Goal: Information Seeking & Learning: Learn about a topic

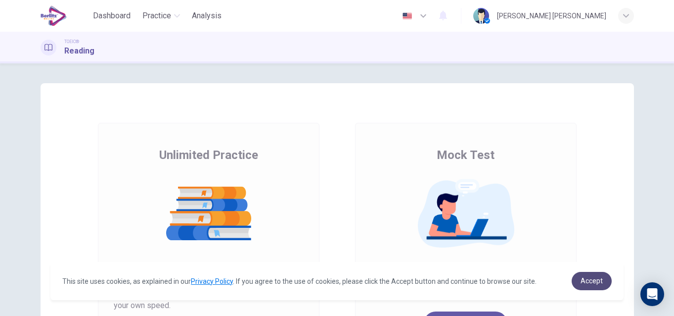
click at [582, 280] on span "Accept" at bounding box center [592, 280] width 22 height 8
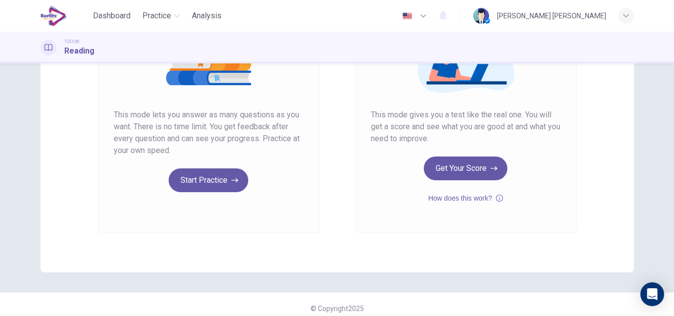
scroll to position [158, 0]
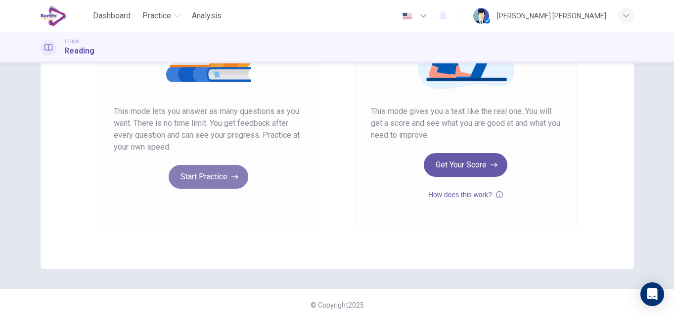
click at [220, 171] on button "Start Practice" at bounding box center [209, 177] width 80 height 24
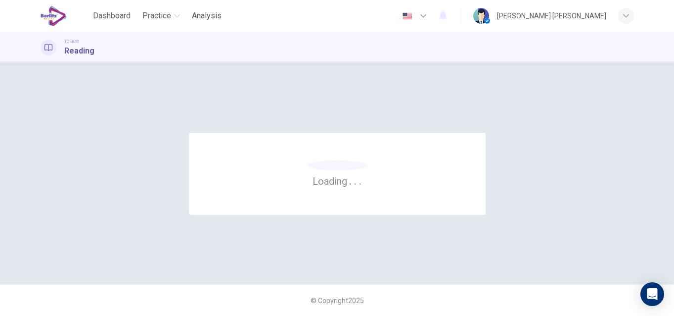
scroll to position [0, 0]
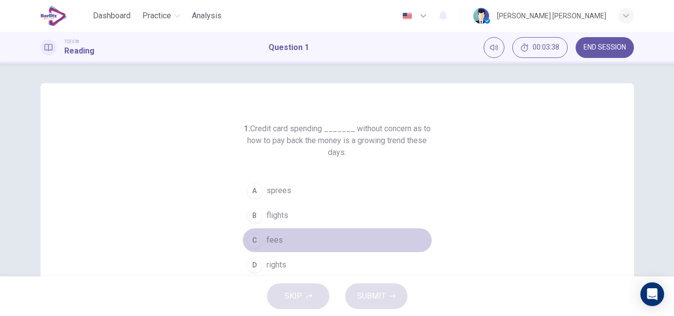
click at [257, 242] on div "C" at bounding box center [255, 240] width 16 height 16
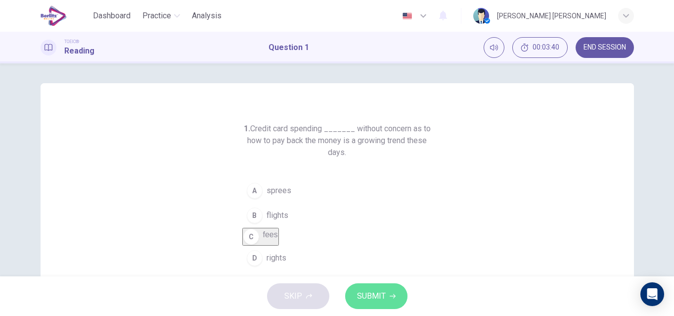
click at [369, 303] on button "SUBMIT" at bounding box center [376, 296] width 62 height 26
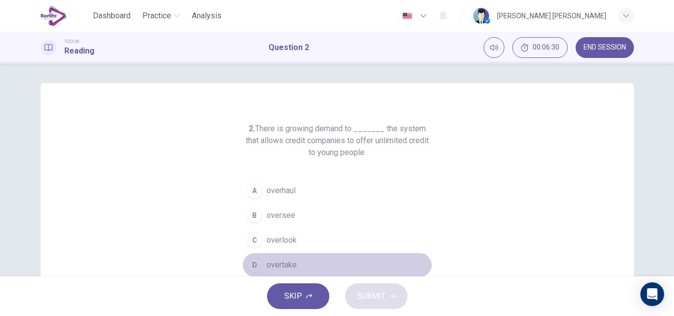
click at [250, 269] on div "D" at bounding box center [255, 265] width 16 height 16
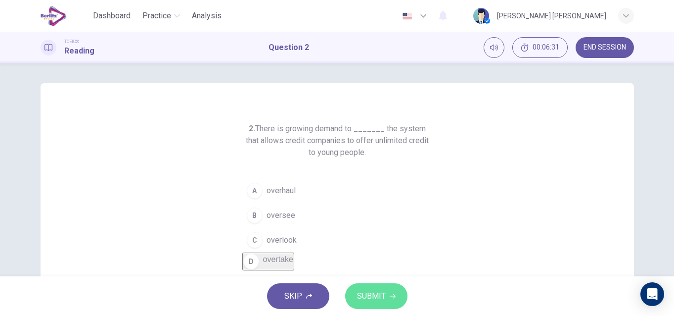
click at [366, 303] on button "SUBMIT" at bounding box center [376, 296] width 62 height 26
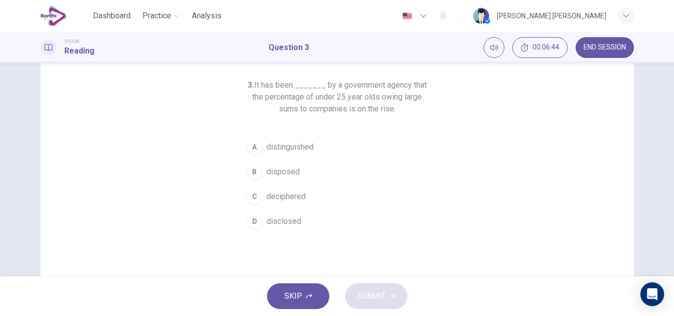
scroll to position [40, 0]
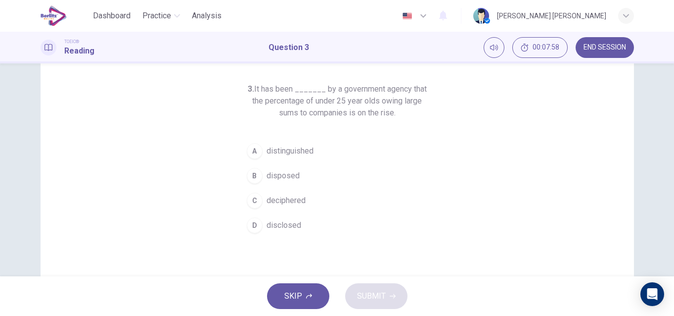
click at [251, 152] on div "A" at bounding box center [255, 151] width 16 height 16
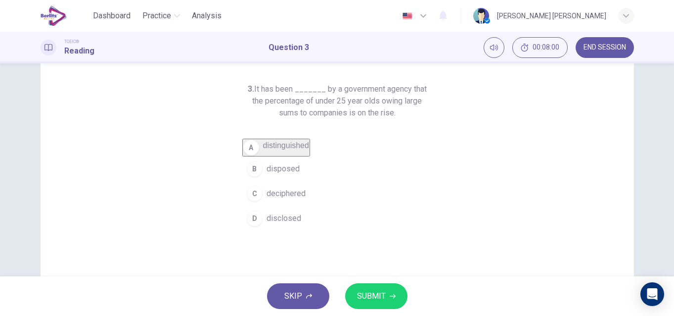
click at [381, 294] on span "SUBMIT" at bounding box center [371, 296] width 29 height 14
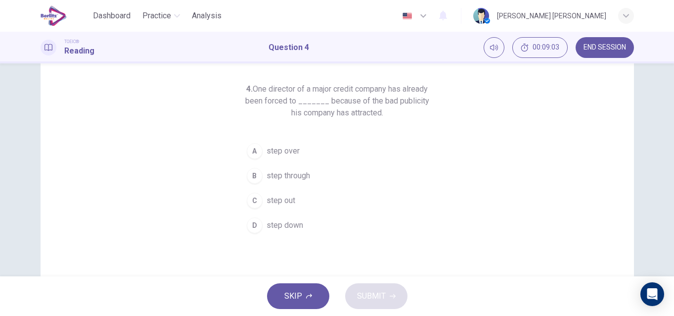
click at [254, 195] on div "C" at bounding box center [255, 200] width 16 height 16
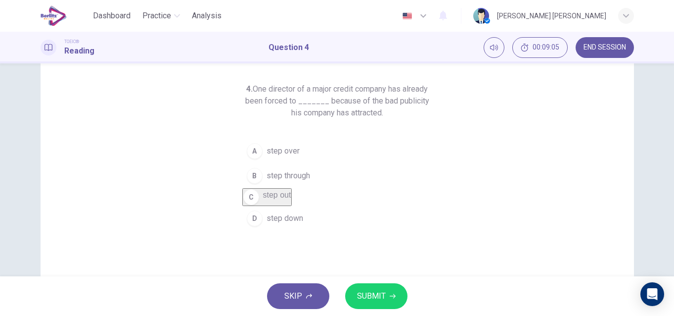
click at [366, 293] on span "SUBMIT" at bounding box center [371, 296] width 29 height 14
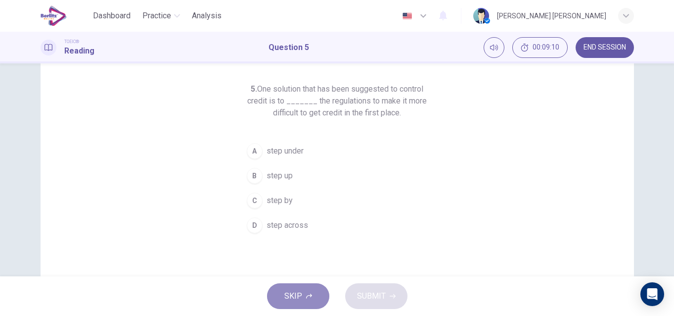
click at [289, 298] on span "SKIP" at bounding box center [293, 296] width 18 height 14
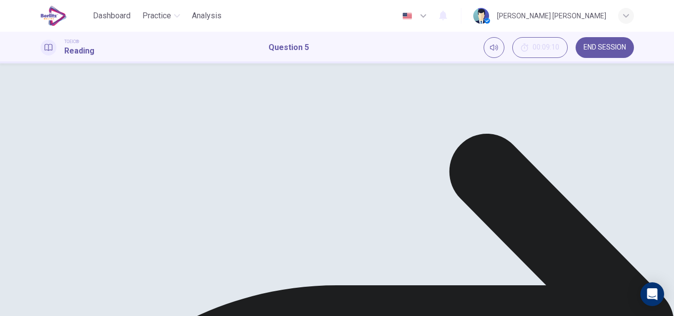
click at [250, 162] on div "A step under B step up C step by D step across" at bounding box center [337, 144] width 190 height 36
click at [255, 162] on div "A step under B step up C step by D step across" at bounding box center [337, 144] width 190 height 36
click at [253, 162] on div "A step under B step up C step by D step across" at bounding box center [337, 144] width 190 height 36
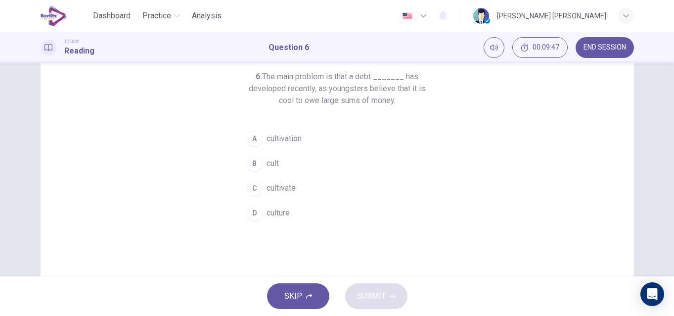
click at [254, 206] on div "D" at bounding box center [255, 213] width 16 height 16
click at [361, 293] on span "SUBMIT" at bounding box center [371, 296] width 29 height 14
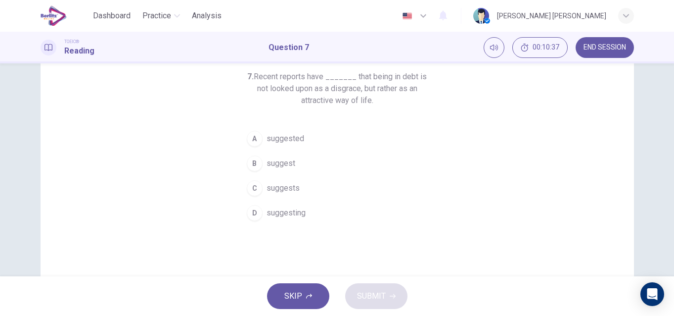
click at [253, 136] on div "A" at bounding box center [255, 139] width 16 height 16
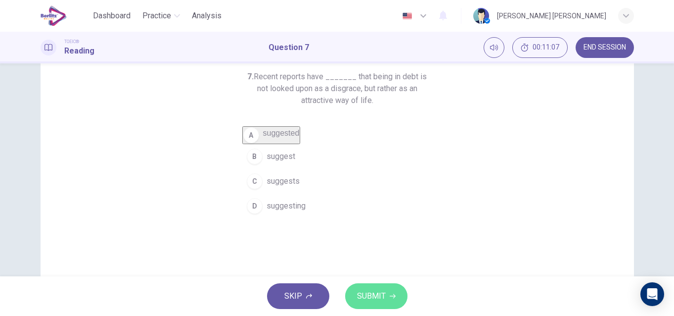
click at [381, 284] on button "SUBMIT" at bounding box center [376, 296] width 62 height 26
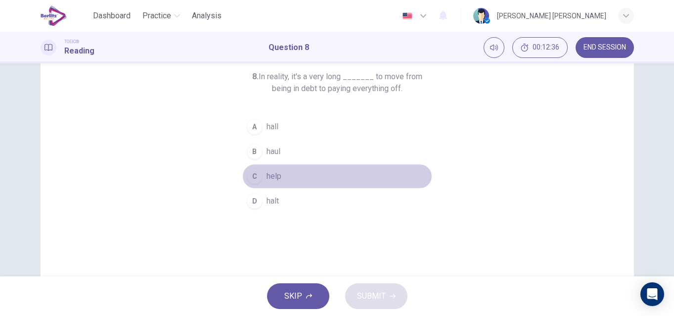
click at [256, 172] on div "C" at bounding box center [255, 176] width 16 height 16
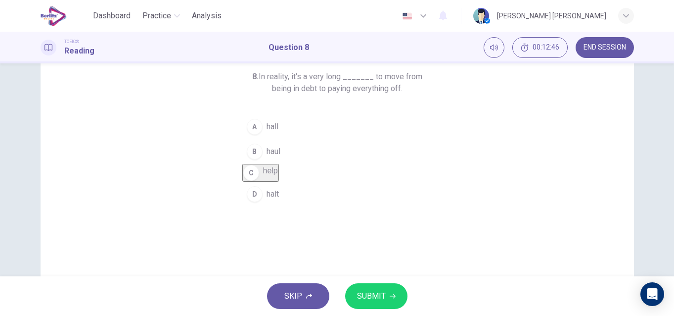
click at [377, 294] on span "SUBMIT" at bounding box center [371, 296] width 29 height 14
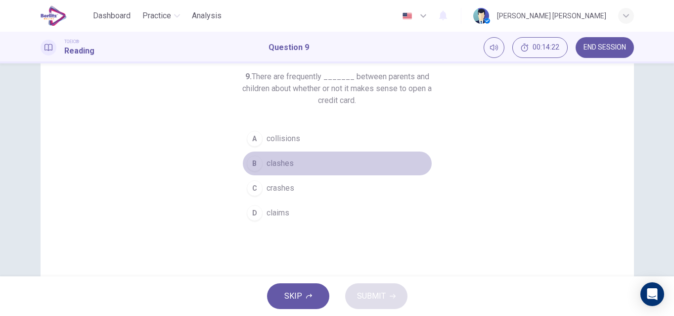
click at [252, 162] on div "B" at bounding box center [255, 163] width 16 height 16
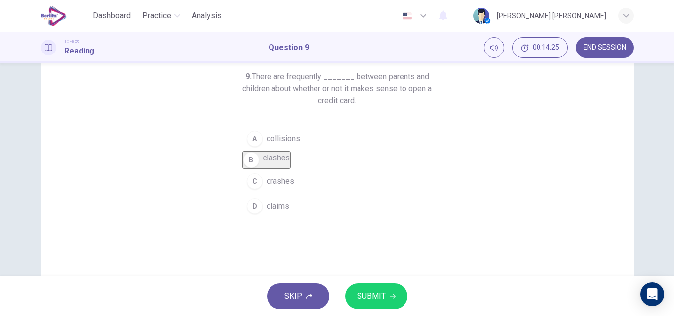
click at [377, 293] on span "SUBMIT" at bounding box center [371, 296] width 29 height 14
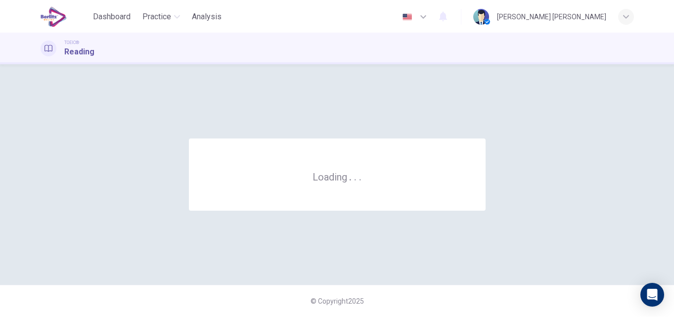
scroll to position [0, 0]
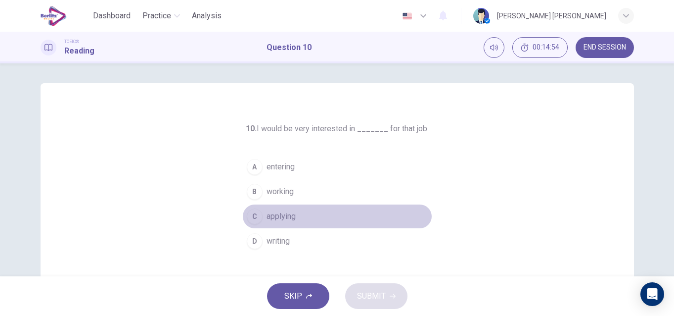
click at [254, 217] on div "C" at bounding box center [255, 216] width 16 height 16
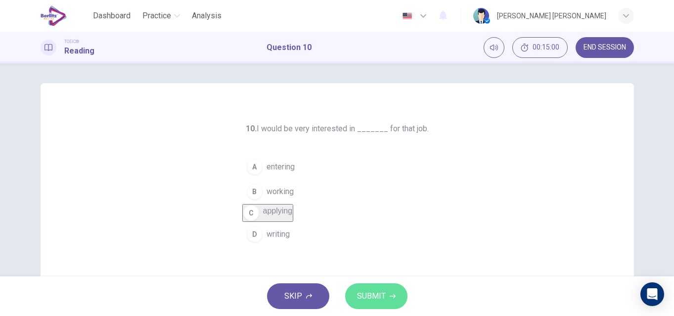
click at [366, 300] on span "SUBMIT" at bounding box center [371, 296] width 29 height 14
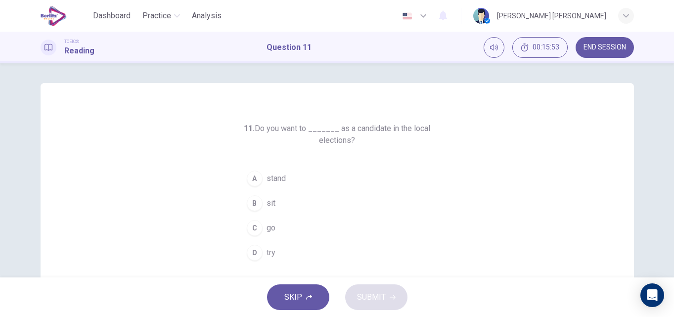
click at [267, 206] on span "sit" at bounding box center [271, 203] width 9 height 12
click at [366, 298] on span "SUBMIT" at bounding box center [371, 297] width 29 height 14
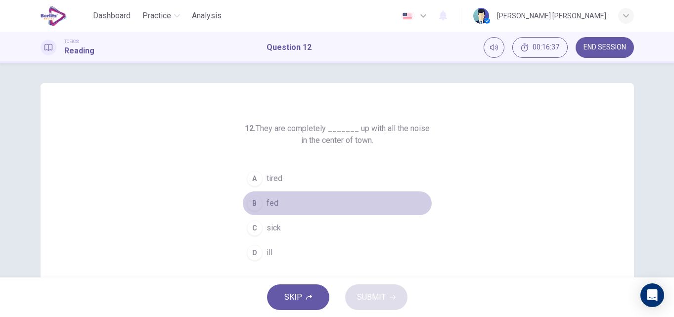
click at [268, 205] on span "fed" at bounding box center [273, 203] width 12 height 12
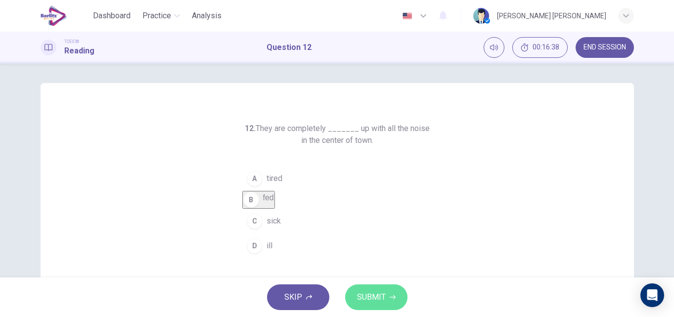
click at [366, 294] on span "SUBMIT" at bounding box center [371, 297] width 29 height 14
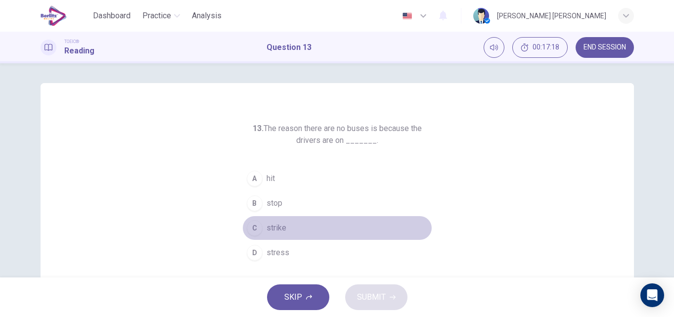
click at [249, 230] on div "C" at bounding box center [255, 228] width 16 height 16
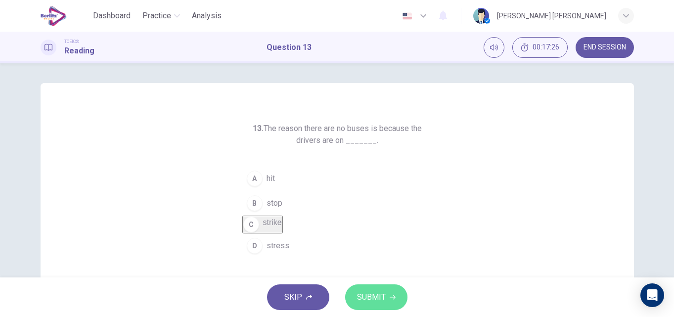
click at [369, 297] on span "SUBMIT" at bounding box center [371, 297] width 29 height 14
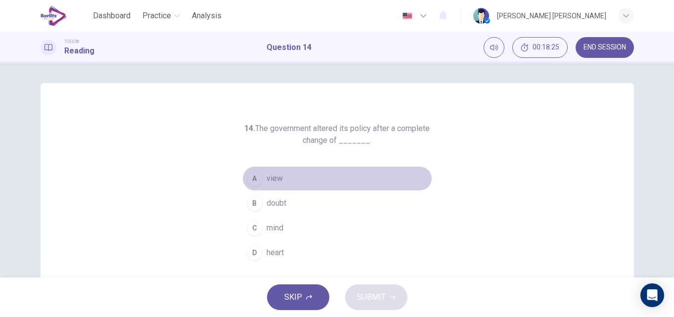
click at [249, 178] on div "A" at bounding box center [255, 179] width 16 height 16
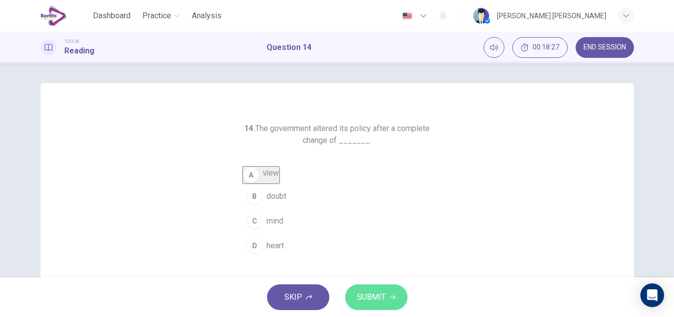
click at [377, 299] on span "SUBMIT" at bounding box center [371, 297] width 29 height 14
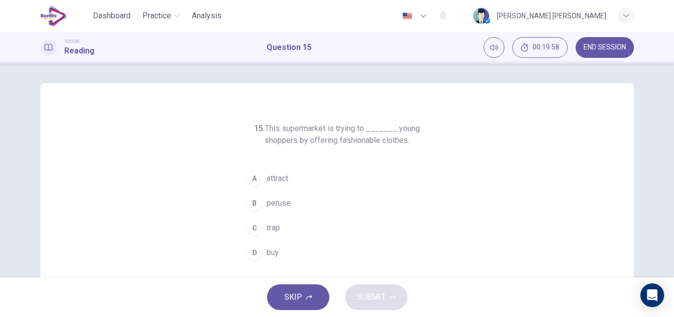
click at [253, 178] on div "A" at bounding box center [255, 179] width 16 height 16
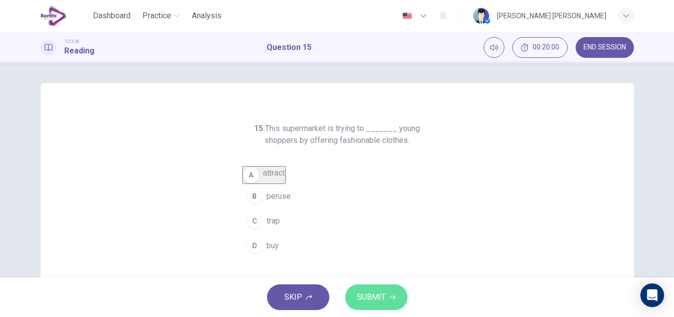
click at [356, 295] on button "SUBMIT" at bounding box center [376, 297] width 62 height 26
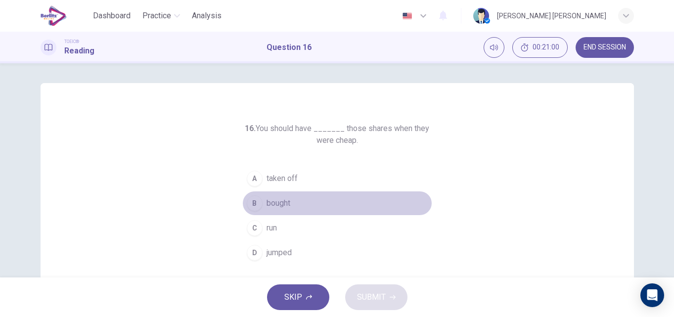
click at [253, 201] on div "B" at bounding box center [255, 203] width 16 height 16
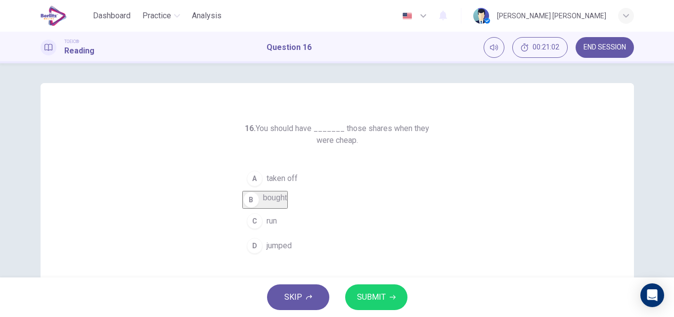
click at [367, 302] on span "SUBMIT" at bounding box center [371, 297] width 29 height 14
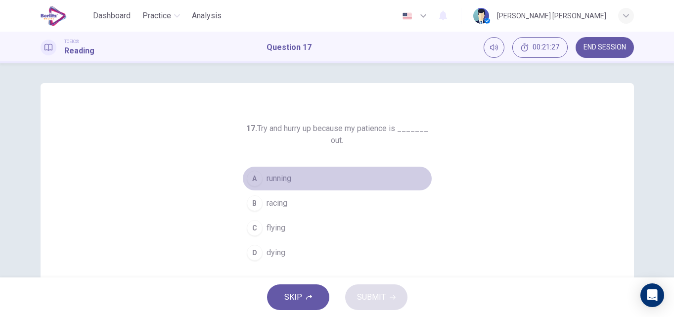
click at [251, 178] on div "A" at bounding box center [255, 179] width 16 height 16
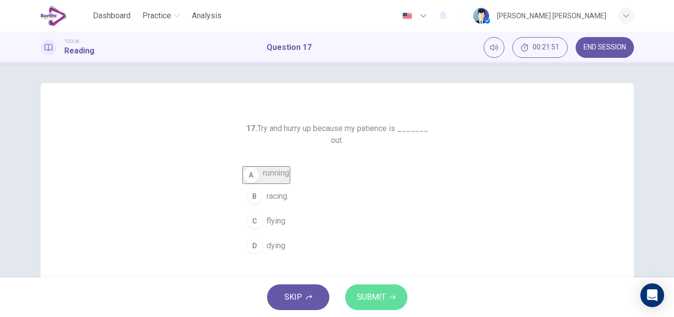
click at [368, 301] on span "SUBMIT" at bounding box center [371, 297] width 29 height 14
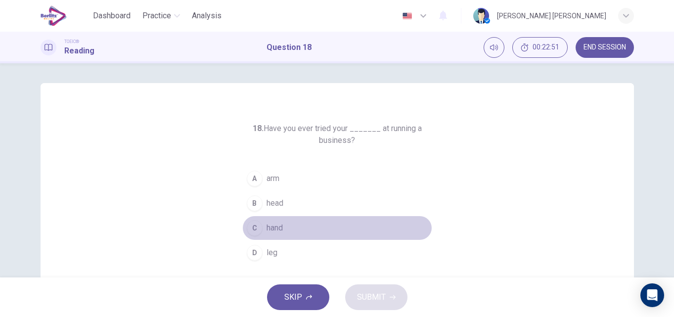
click at [259, 224] on div "C" at bounding box center [255, 228] width 16 height 16
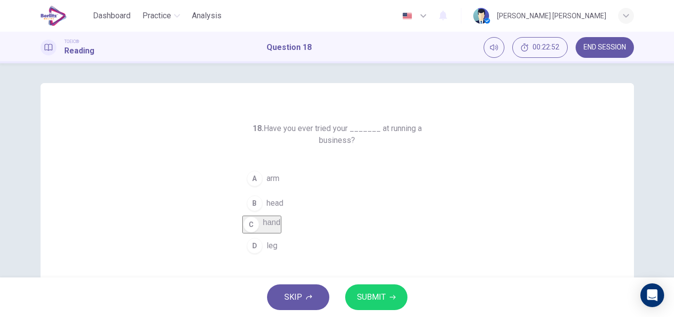
click at [373, 298] on span "SUBMIT" at bounding box center [371, 297] width 29 height 14
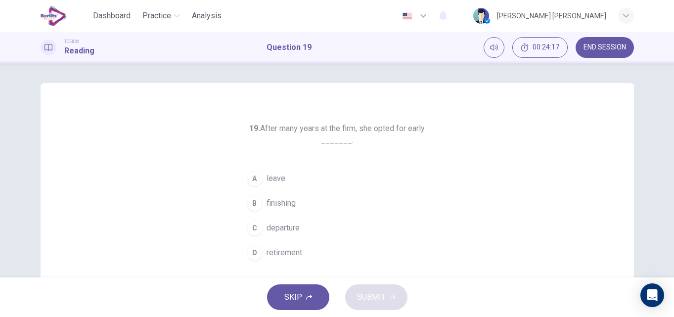
click at [252, 249] on div "D" at bounding box center [255, 253] width 16 height 16
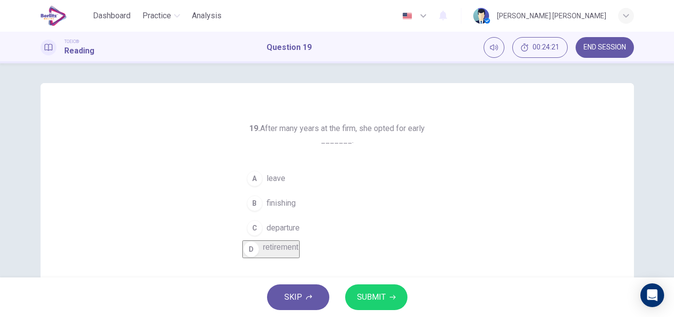
click at [389, 311] on div "SKIP SUBMIT" at bounding box center [337, 297] width 674 height 40
click at [386, 299] on button "SUBMIT" at bounding box center [376, 297] width 62 height 26
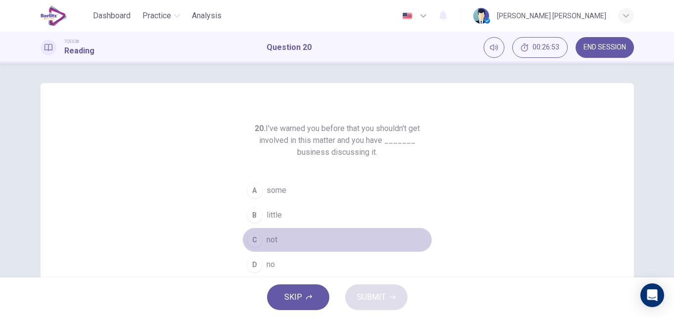
click at [250, 238] on div "C" at bounding box center [255, 240] width 16 height 16
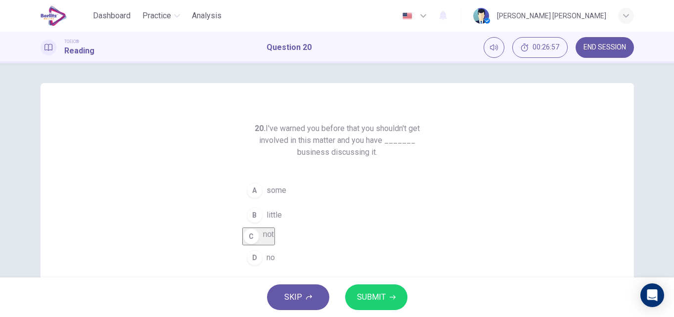
click at [374, 289] on button "SUBMIT" at bounding box center [376, 297] width 62 height 26
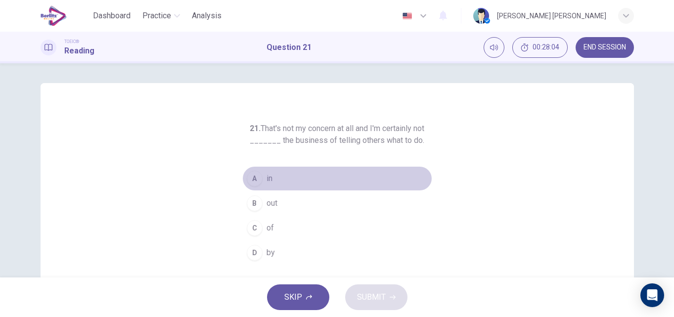
click at [252, 176] on div "A" at bounding box center [255, 179] width 16 height 16
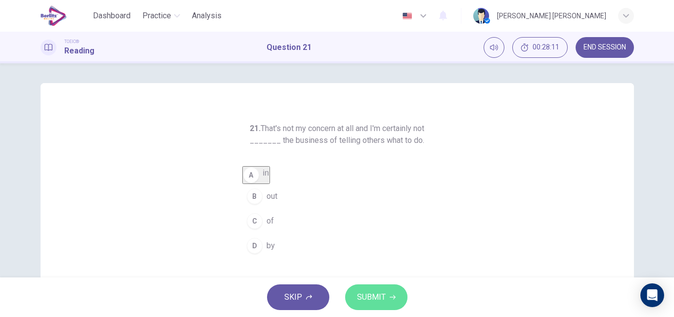
click at [372, 291] on span "SUBMIT" at bounding box center [371, 297] width 29 height 14
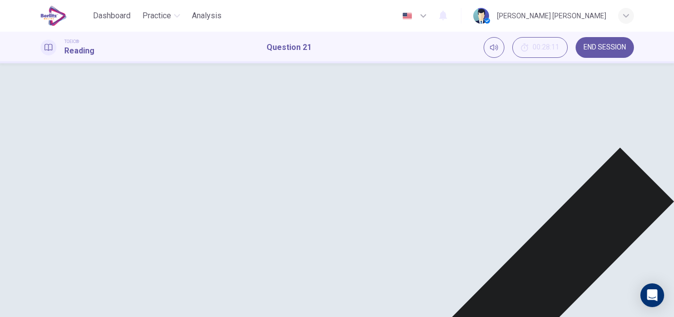
scroll to position [119, 0]
drag, startPoint x: 472, startPoint y: 267, endPoint x: 504, endPoint y: 231, distance: 47.6
click at [504, 231] on div "21. That's not my concern at all and I'm certainly not _______ the business of …" at bounding box center [338, 136] width 594 height 344
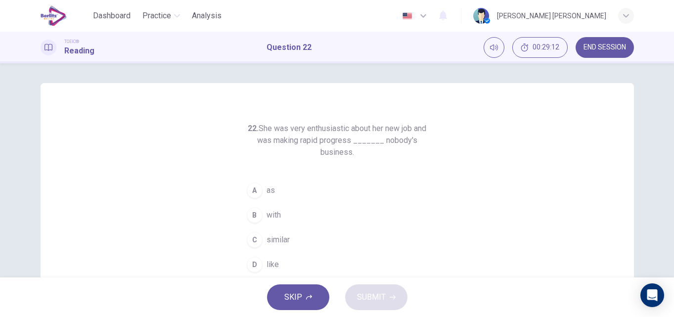
click at [253, 259] on div "D" at bounding box center [255, 265] width 16 height 16
click at [359, 292] on span "SUBMIT" at bounding box center [371, 297] width 29 height 14
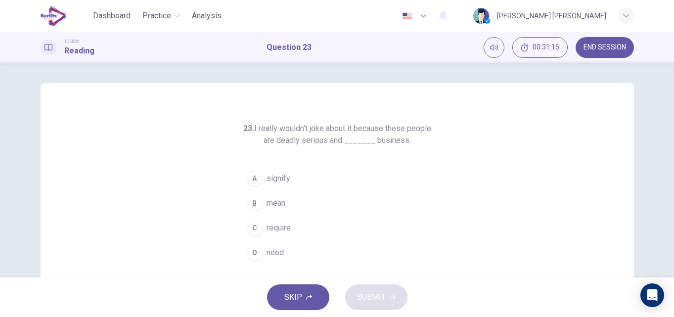
click at [263, 229] on button "C require" at bounding box center [337, 228] width 190 height 25
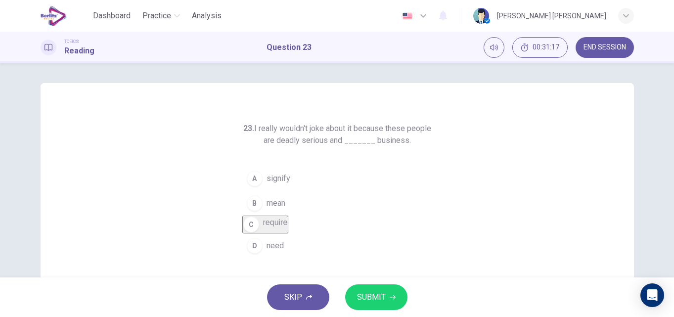
click at [386, 302] on button "SUBMIT" at bounding box center [376, 297] width 62 height 26
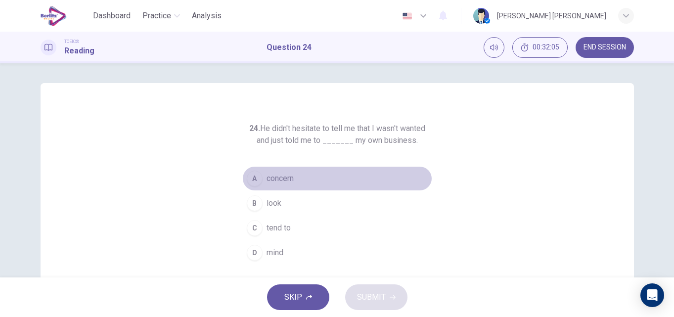
click at [254, 179] on div "A" at bounding box center [255, 179] width 16 height 16
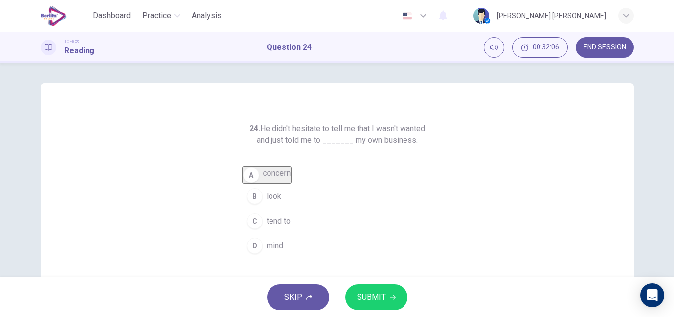
click at [358, 288] on button "SUBMIT" at bounding box center [376, 297] width 62 height 26
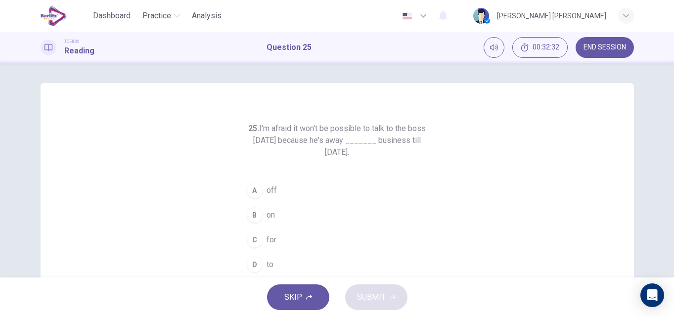
click at [252, 217] on div "B" at bounding box center [255, 215] width 16 height 16
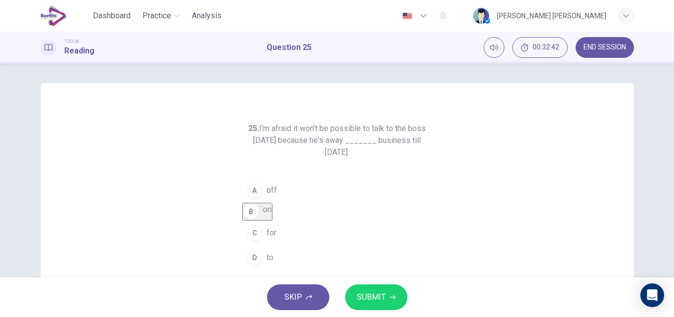
click at [259, 239] on div "C" at bounding box center [255, 233] width 16 height 16
click at [358, 293] on span "SUBMIT" at bounding box center [371, 297] width 29 height 14
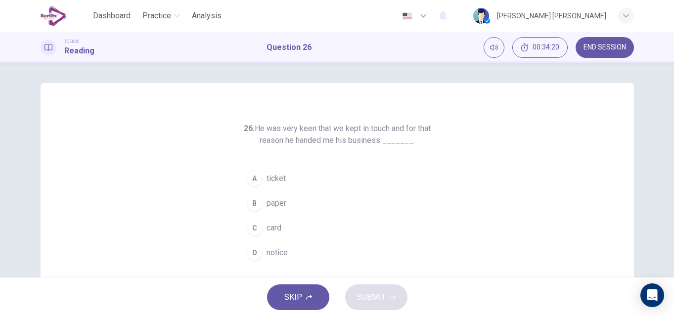
click at [287, 226] on button "C card" at bounding box center [337, 228] width 190 height 25
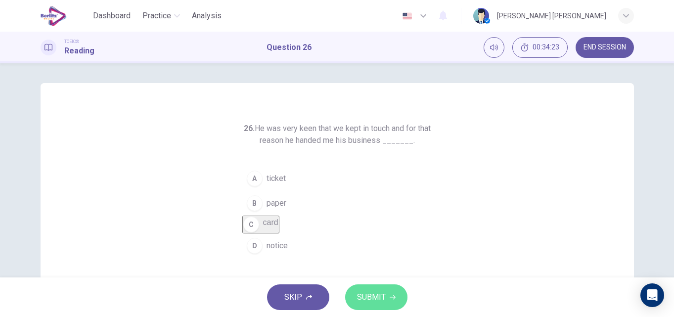
click at [350, 298] on button "SUBMIT" at bounding box center [376, 297] width 62 height 26
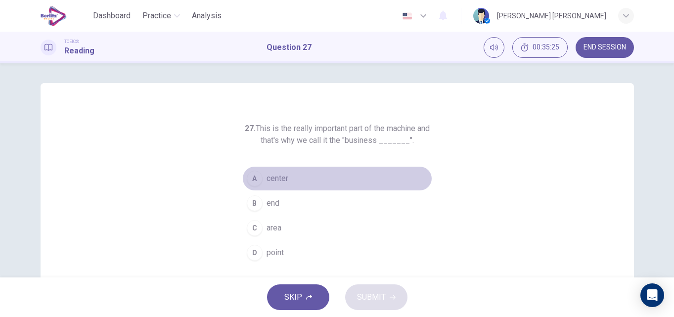
click at [288, 176] on button "A center" at bounding box center [337, 178] width 190 height 25
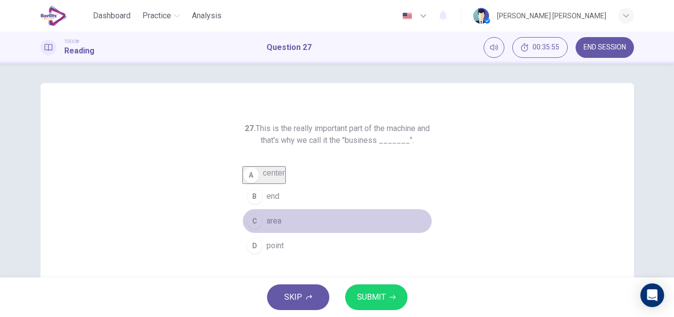
click at [278, 226] on span "area" at bounding box center [274, 221] width 15 height 12
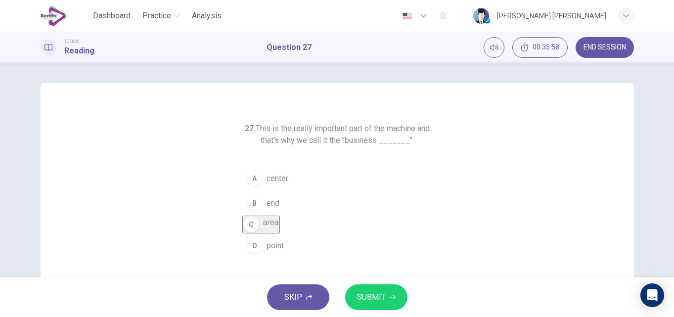
click at [274, 181] on span "center" at bounding box center [278, 179] width 22 height 12
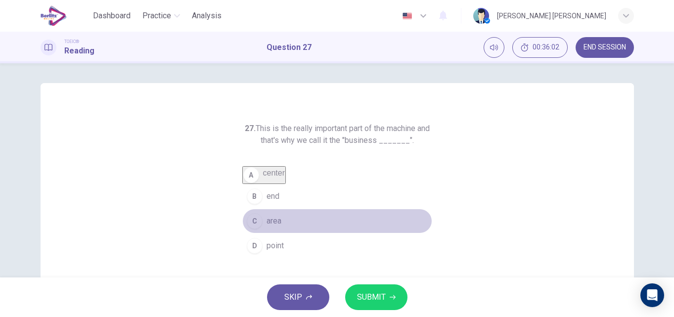
click at [292, 225] on button "C area" at bounding box center [337, 221] width 190 height 25
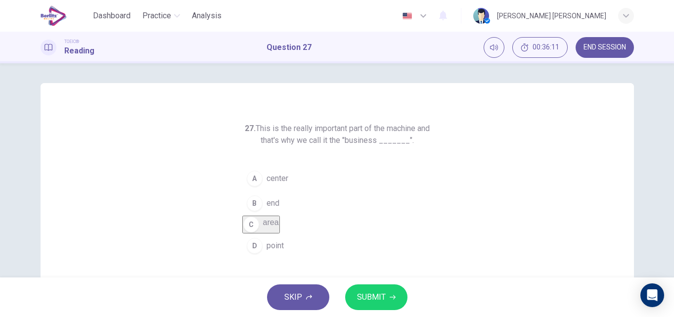
click at [357, 298] on span "SUBMIT" at bounding box center [371, 297] width 29 height 14
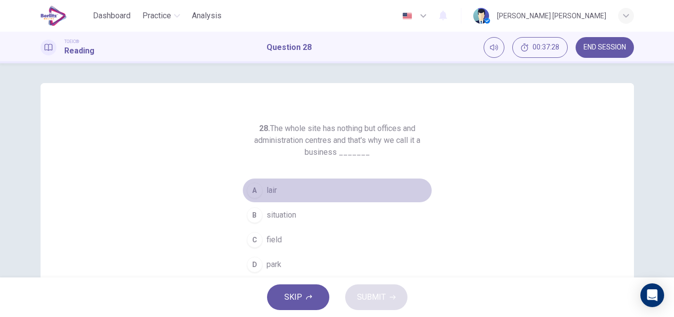
click at [263, 192] on button "A lair" at bounding box center [337, 190] width 190 height 25
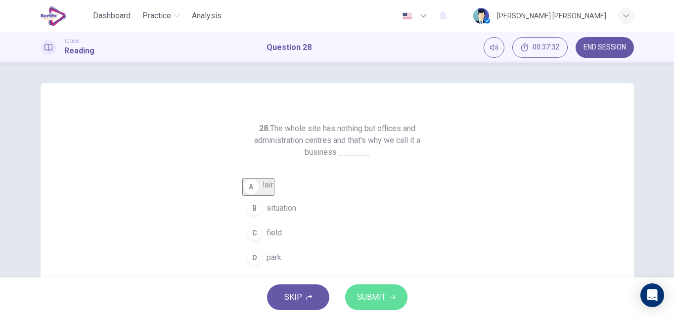
click at [366, 306] on button "SUBMIT" at bounding box center [376, 297] width 62 height 26
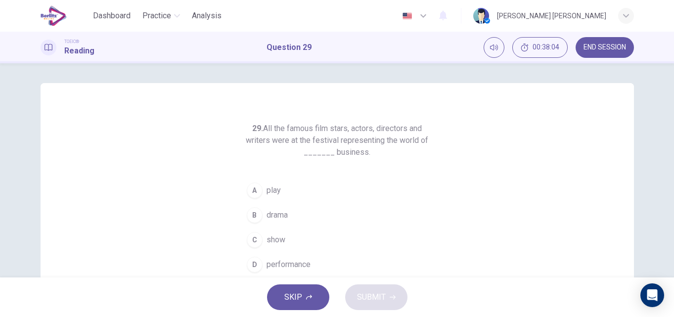
click at [255, 261] on div "D" at bounding box center [255, 265] width 16 height 16
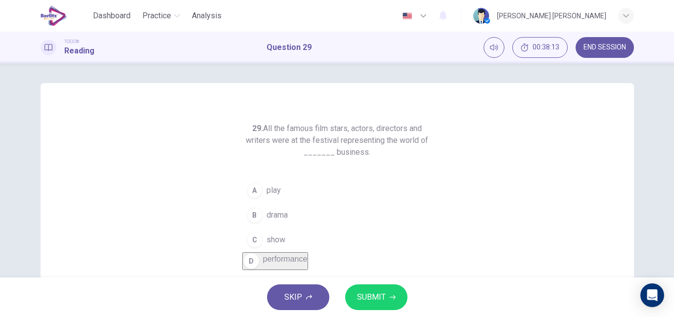
click at [252, 235] on div "C" at bounding box center [255, 240] width 16 height 16
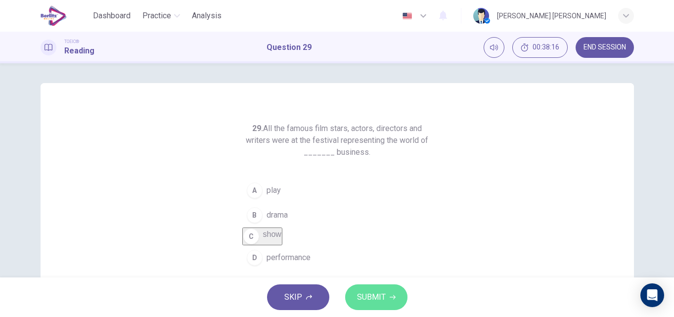
click at [348, 291] on button "SUBMIT" at bounding box center [376, 297] width 62 height 26
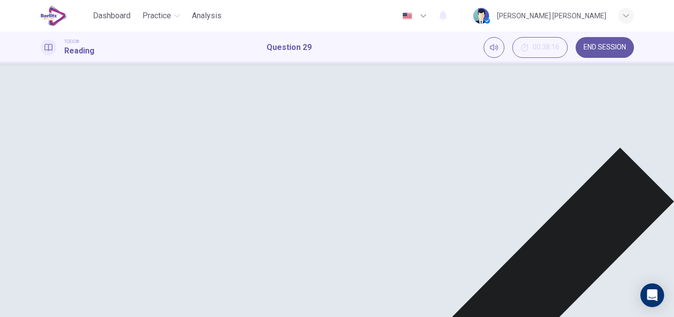
click at [593, 45] on span "END SESSION" at bounding box center [605, 48] width 43 height 8
click at [585, 47] on span "END SESSION" at bounding box center [605, 48] width 43 height 8
